Goal: Communication & Community: Ask a question

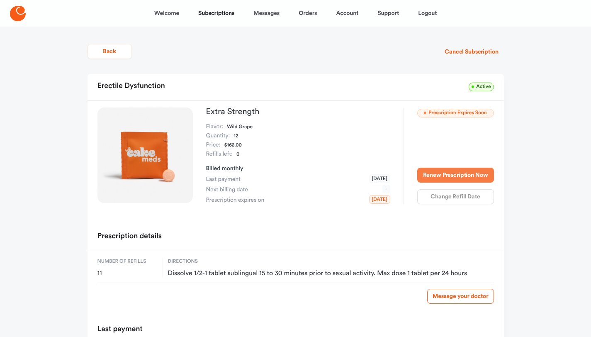
click at [456, 171] on button "Renew Prescription Now" at bounding box center [455, 175] width 77 height 15
click at [26, 7] on icon at bounding box center [18, 13] width 16 height 15
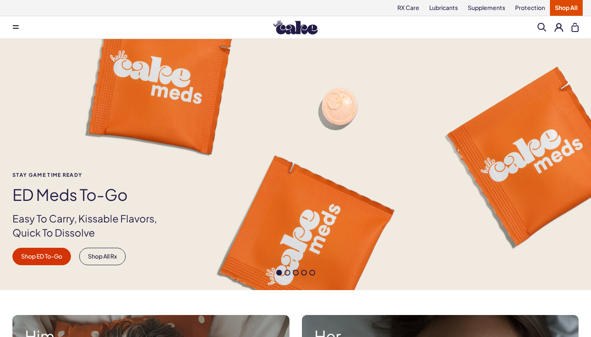
click at [554, 26] on button at bounding box center [558, 27] width 9 height 9
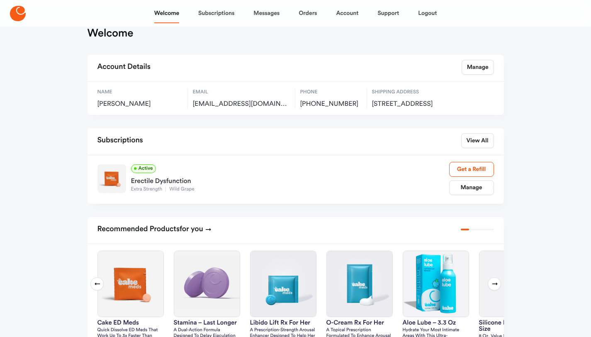
scroll to position [27, 0]
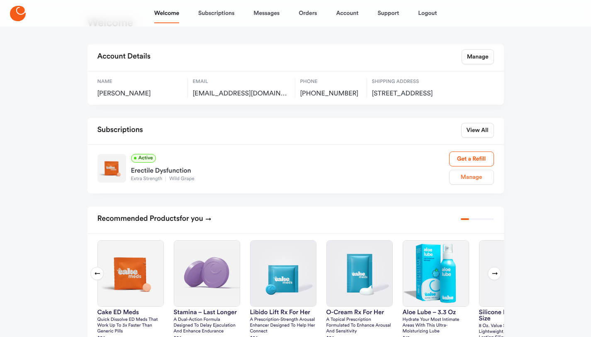
click at [471, 185] on link "Manage" at bounding box center [471, 177] width 45 height 15
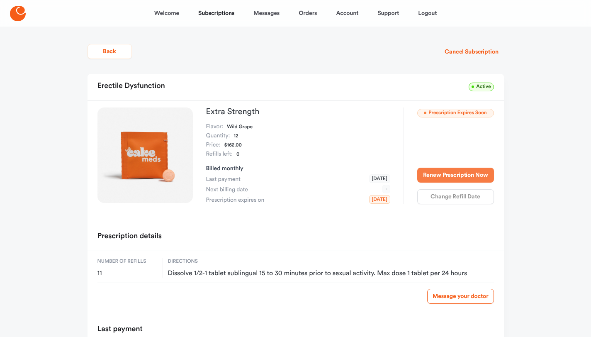
click at [462, 178] on button "Renew Prescription Now" at bounding box center [455, 175] width 77 height 15
click at [267, 15] on link "Messages" at bounding box center [266, 13] width 26 height 20
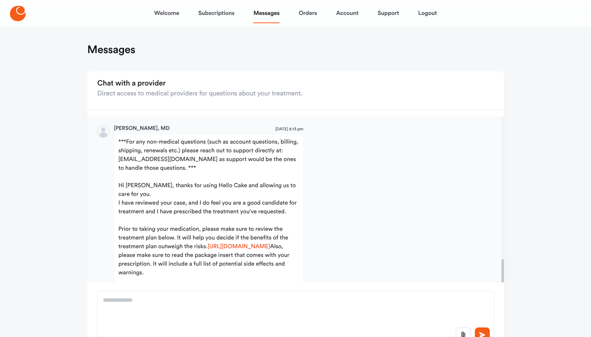
scroll to position [1011, 0]
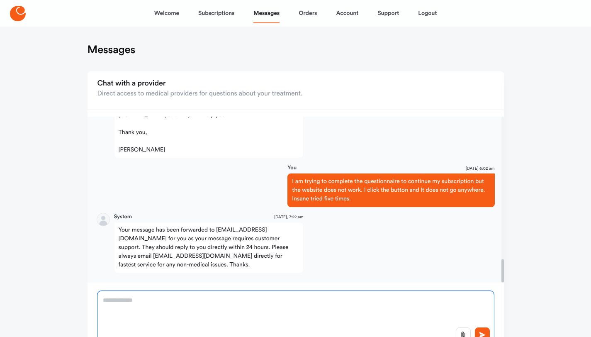
click at [199, 304] on textarea at bounding box center [295, 318] width 396 height 55
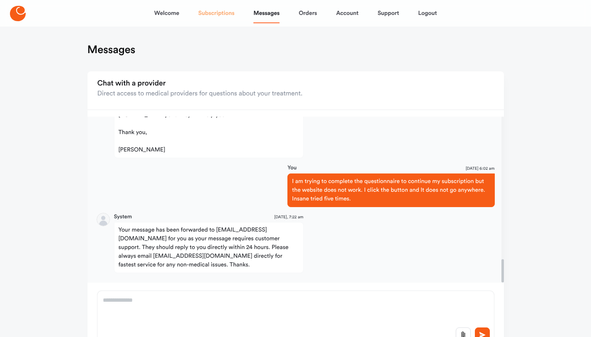
click at [203, 12] on link "Subscriptions" at bounding box center [216, 13] width 36 height 20
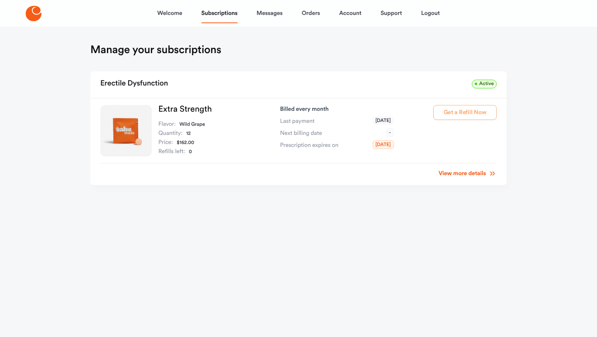
click at [462, 171] on link "View more details" at bounding box center [468, 173] width 58 height 8
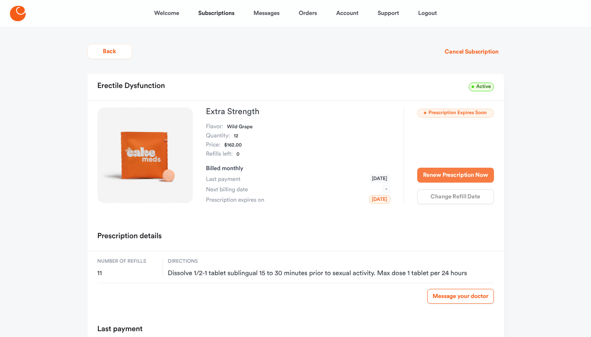
click at [460, 177] on button "Renew Prescription Now" at bounding box center [455, 175] width 77 height 15
click at [258, 12] on link "Messages" at bounding box center [266, 13] width 26 height 20
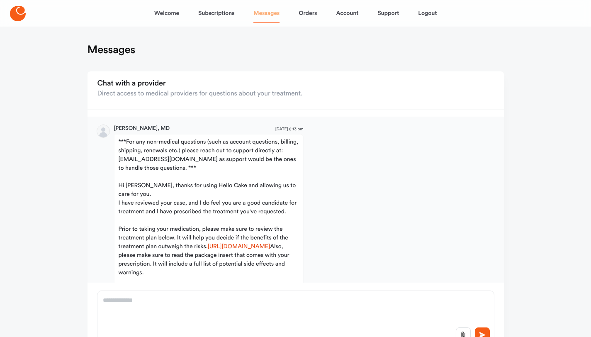
scroll to position [1011, 0]
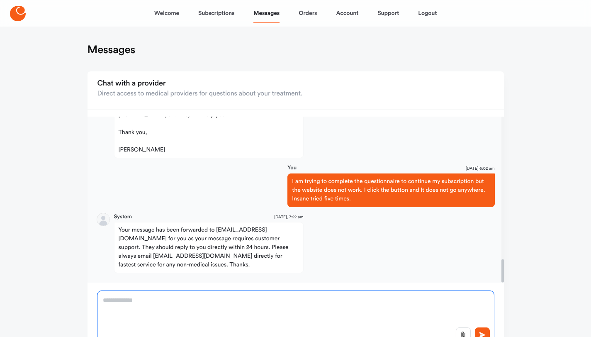
click at [231, 292] on textarea at bounding box center [295, 318] width 396 height 55
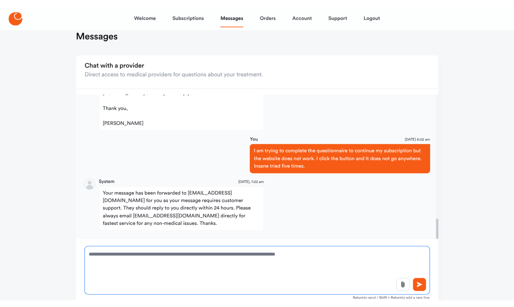
scroll to position [114, 0]
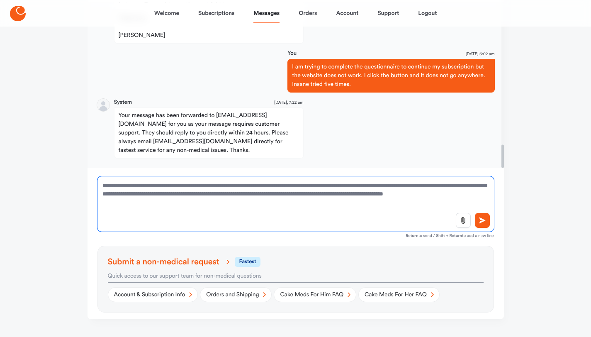
click at [257, 195] on textarea "**********" at bounding box center [295, 203] width 396 height 55
drag, startPoint x: 376, startPoint y: 192, endPoint x: 384, endPoint y: 192, distance: 8.3
click at [376, 192] on textarea "**********" at bounding box center [295, 203] width 396 height 55
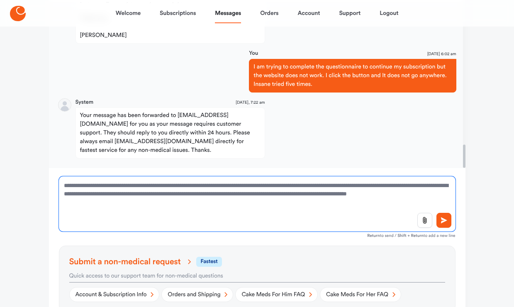
click at [169, 205] on textarea "**********" at bounding box center [257, 203] width 396 height 55
type textarea "**********"
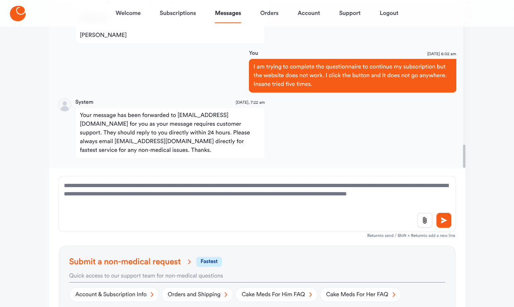
click at [114, 216] on div at bounding box center [257, 226] width 396 height 26
click at [425, 218] on icon at bounding box center [424, 220] width 8 height 8
click at [448, 221] on button at bounding box center [443, 220] width 15 height 15
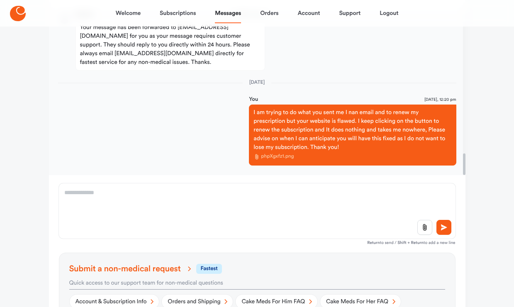
scroll to position [106, 0]
